Goal: Information Seeking & Learning: Learn about a topic

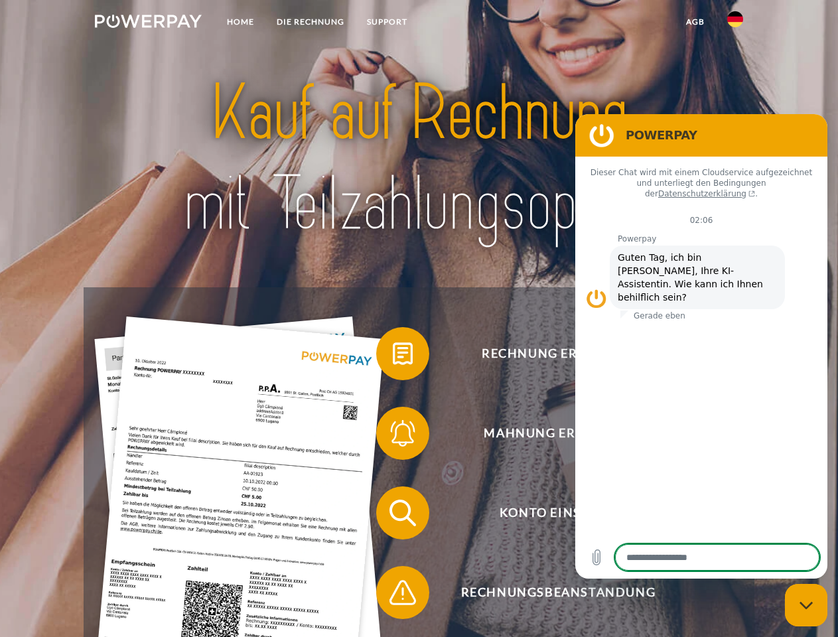
click at [148, 23] on img at bounding box center [148, 21] width 107 height 13
click at [735, 23] on img at bounding box center [735, 19] width 16 height 16
click at [695, 22] on link "agb" at bounding box center [695, 22] width 41 height 24
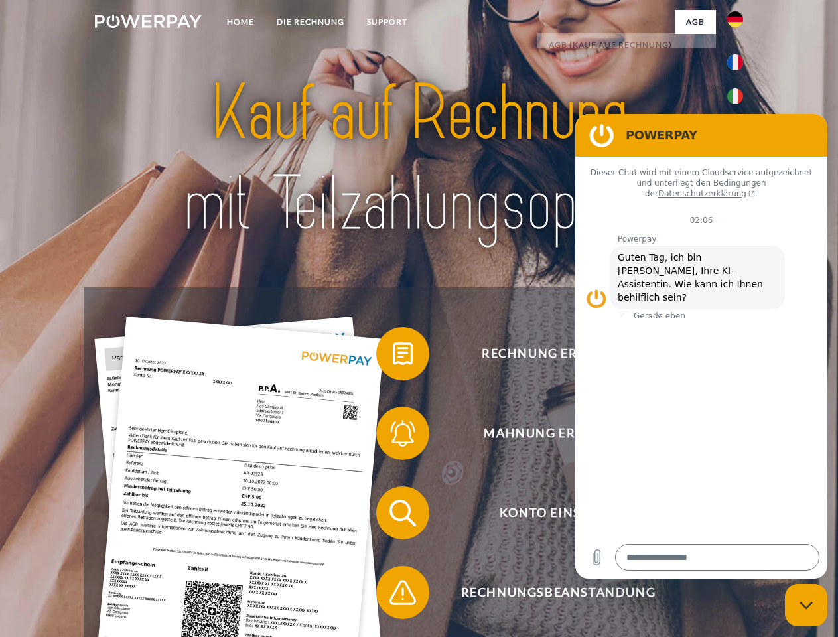
click at [393, 356] on span at bounding box center [383, 353] width 66 height 66
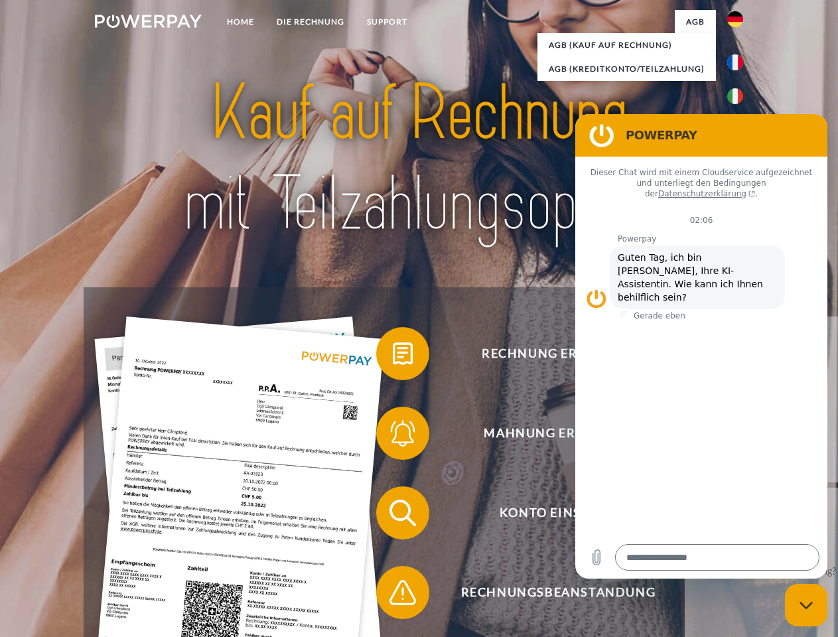
click at [393, 436] on span at bounding box center [383, 433] width 66 height 66
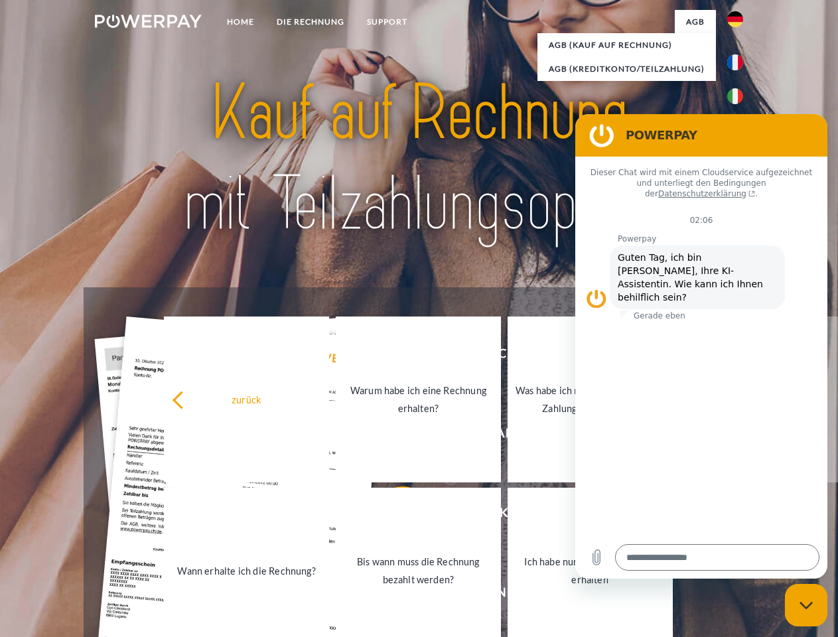
click at [393, 516] on link "Bis wann muss die Rechnung bezahlt werden?" at bounding box center [418, 571] width 165 height 166
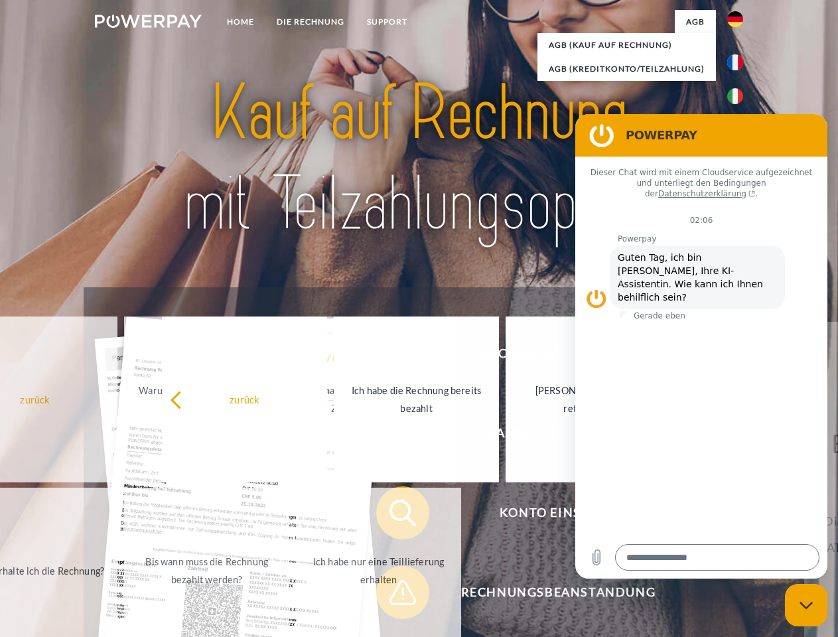
click at [393, 595] on span at bounding box center [383, 592] width 66 height 66
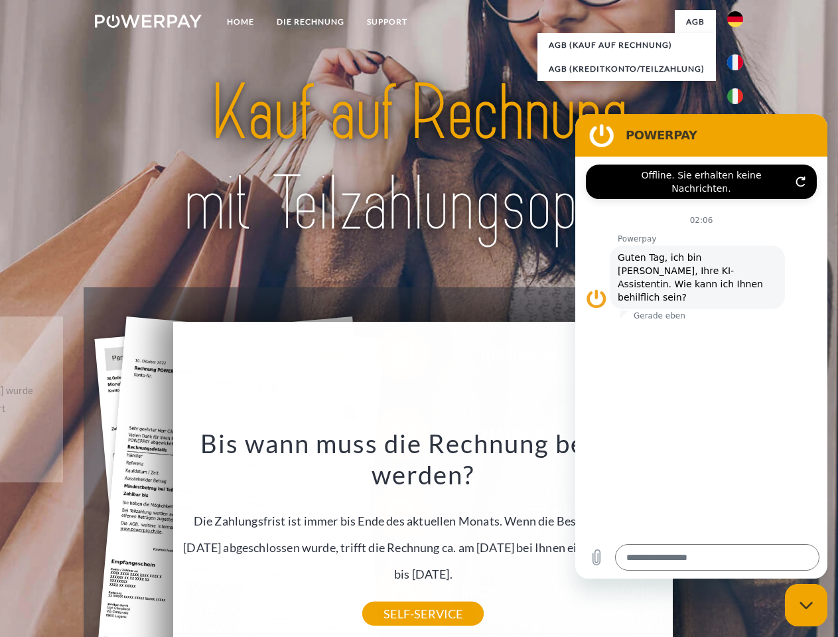
click at [806, 605] on icon "Messaging-Fenster schließen" at bounding box center [806, 605] width 14 height 9
type textarea "*"
